Goal: Transaction & Acquisition: Purchase product/service

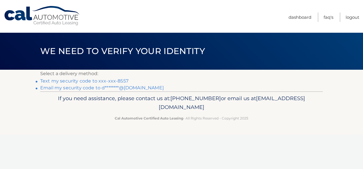
click at [117, 88] on link "Email my security code to d********@gmail.com" at bounding box center [102, 87] width 124 height 5
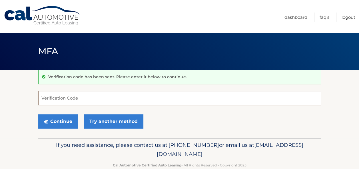
click at [120, 98] on input "Verification Code" at bounding box center [179, 98] width 282 height 14
paste input "470980"
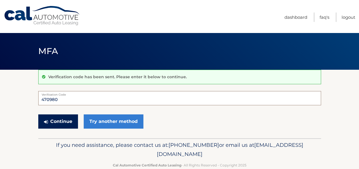
type input "470980"
click at [68, 116] on button "Continue" at bounding box center [58, 122] width 40 height 14
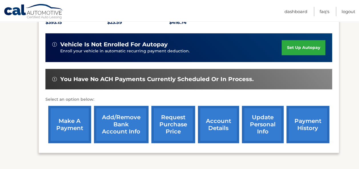
scroll to position [139, 0]
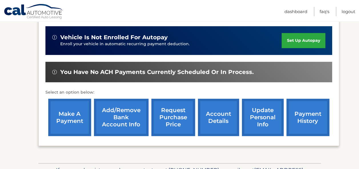
click at [80, 120] on link "make a payment" at bounding box center [69, 117] width 43 height 37
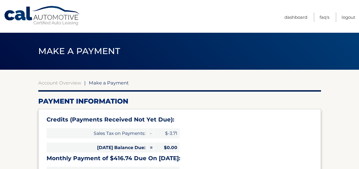
select select "YjIxOWY5MzctNTlmMi00NzJiLTg0ODktNWRmOTBhNmMyMWQ0"
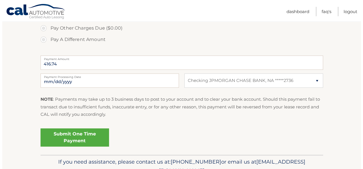
scroll to position [236, 0]
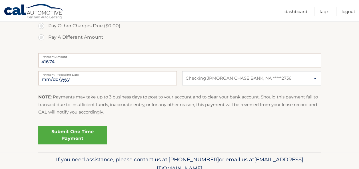
click at [62, 132] on link "Submit One Time Payment" at bounding box center [72, 135] width 68 height 18
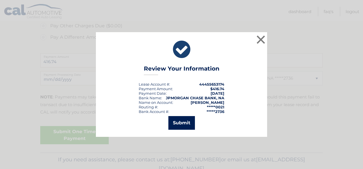
click at [182, 121] on button "Submit" at bounding box center [181, 123] width 27 height 14
